Goal: Find specific page/section

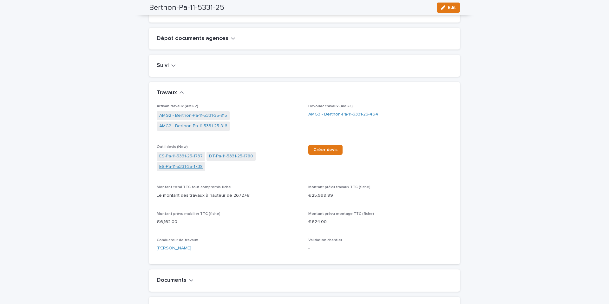
scroll to position [232, 0]
click at [316, 117] on link "AMG3 - Berthon-Pa-11-5331-25-464" at bounding box center [343, 113] width 70 height 7
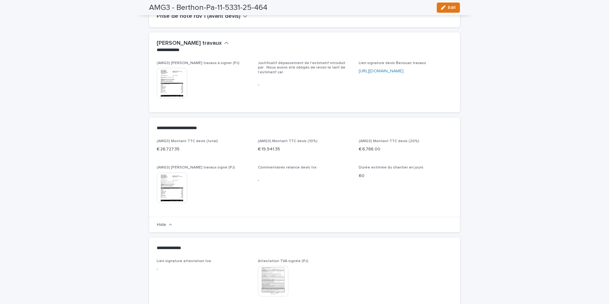
scroll to position [208, 0]
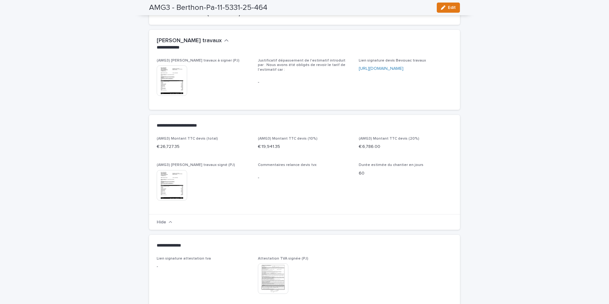
click at [183, 82] on img at bounding box center [172, 80] width 30 height 30
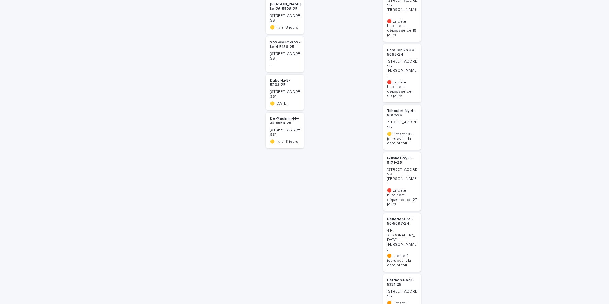
scroll to position [418, 0]
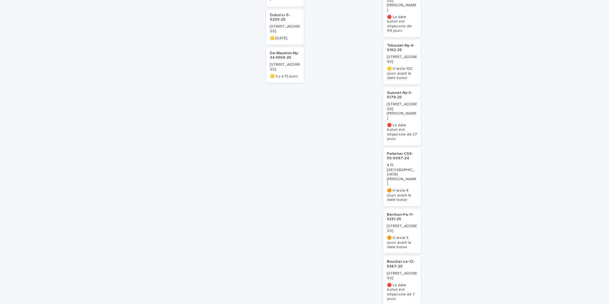
click at [398, 213] on p "Berthon-Pa-11-5331-25" at bounding box center [402, 217] width 30 height 9
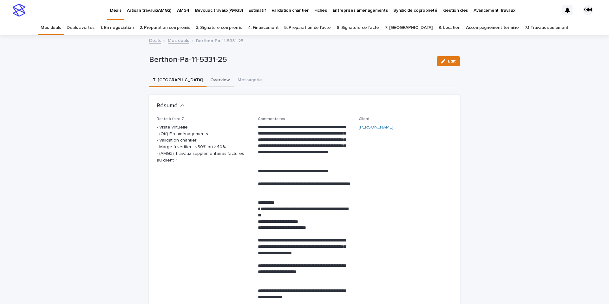
click at [206, 83] on button "Overview" at bounding box center [219, 80] width 27 height 13
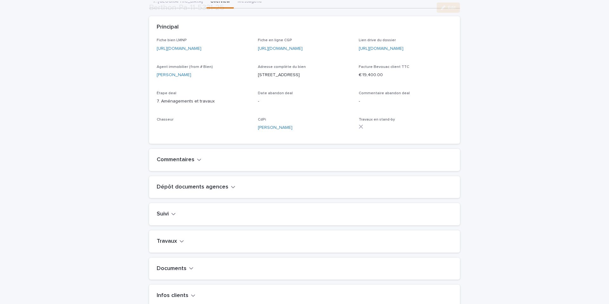
scroll to position [251, 0]
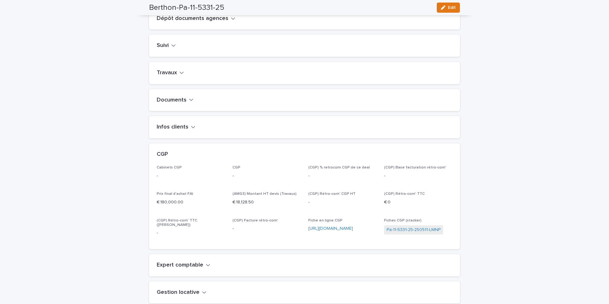
click at [187, 125] on div "Infos clients" at bounding box center [304, 127] width 311 height 22
click at [187, 130] on h2 "Infos clients" at bounding box center [173, 126] width 32 height 7
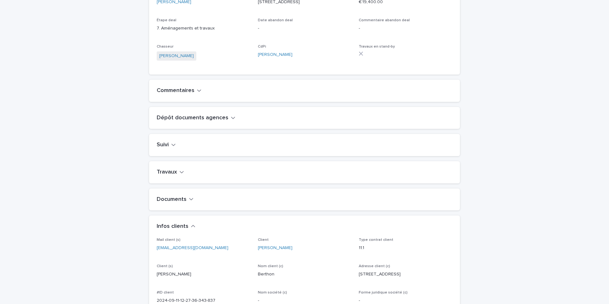
scroll to position [209, 0]
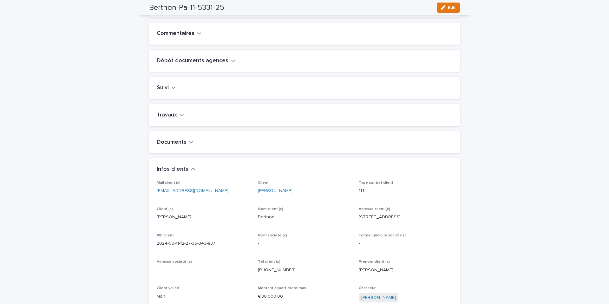
click at [182, 118] on icon "button" at bounding box center [182, 115] width 4 height 6
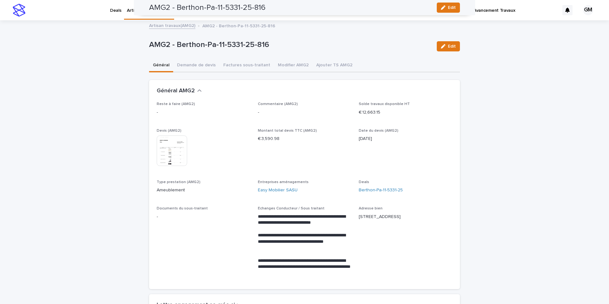
scroll to position [359, 0]
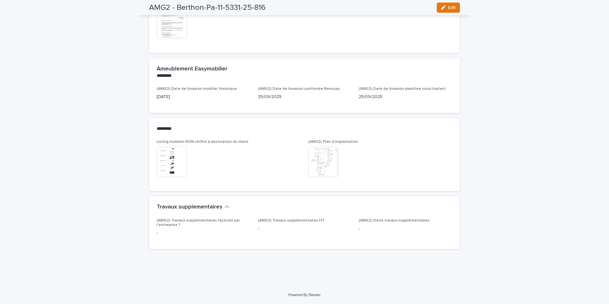
click at [175, 157] on img at bounding box center [172, 162] width 30 height 30
